Goal: Navigation & Orientation: Find specific page/section

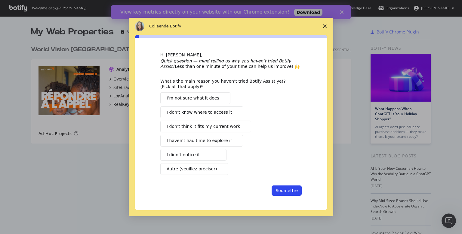
click at [326, 25] on icon "Fermer l'enquête" at bounding box center [325, 26] width 4 height 4
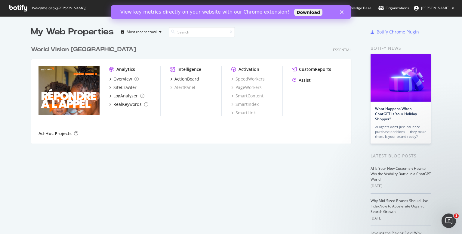
click at [344, 12] on div "Fermer" at bounding box center [343, 12] width 6 height 4
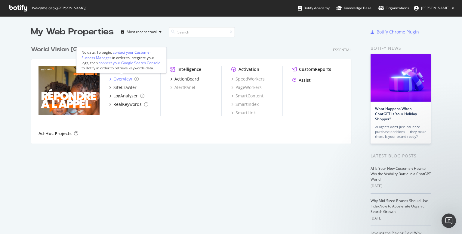
click at [121, 81] on div "Overview" at bounding box center [122, 79] width 19 height 6
